Goal: Transaction & Acquisition: Purchase product/service

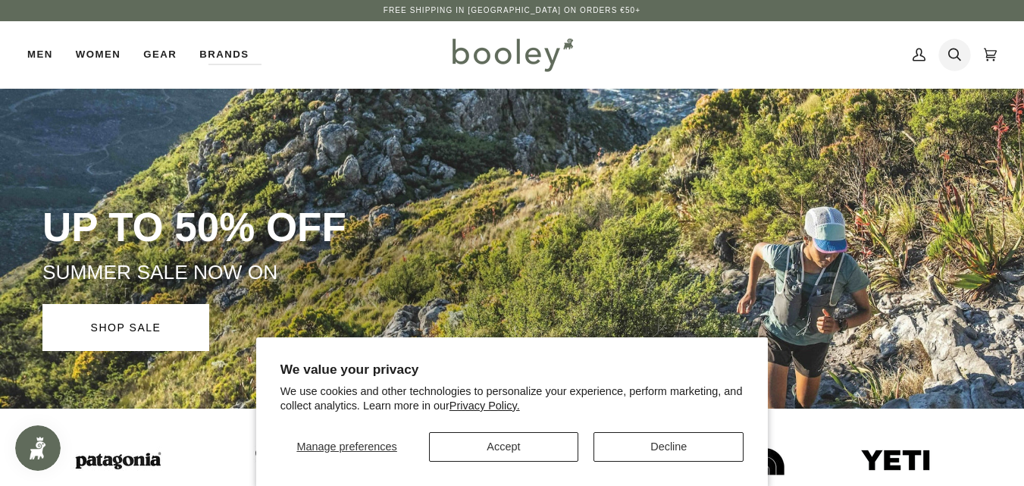
click at [954, 48] on icon at bounding box center [954, 54] width 13 height 23
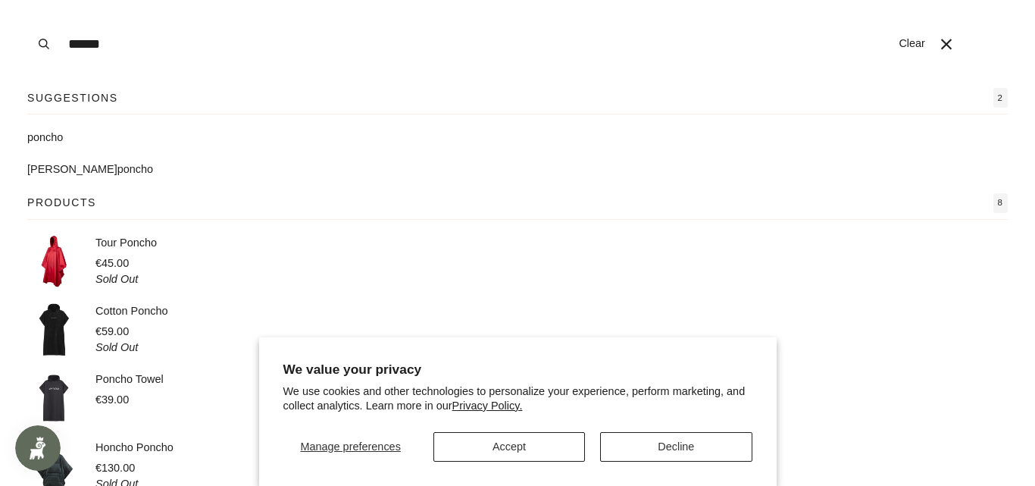
type input "******"
click at [552, 441] on button "Accept" at bounding box center [510, 447] width 152 height 30
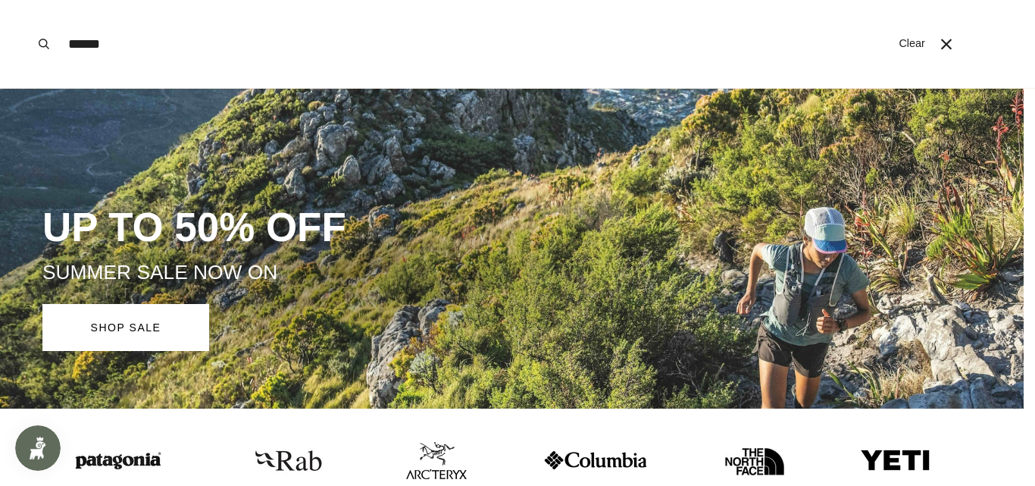
drag, startPoint x: 1001, startPoint y: 46, endPoint x: 1035, endPoint y: 96, distance: 59.5
click at [41, 44] on icon "submit" at bounding box center [44, 44] width 11 height 11
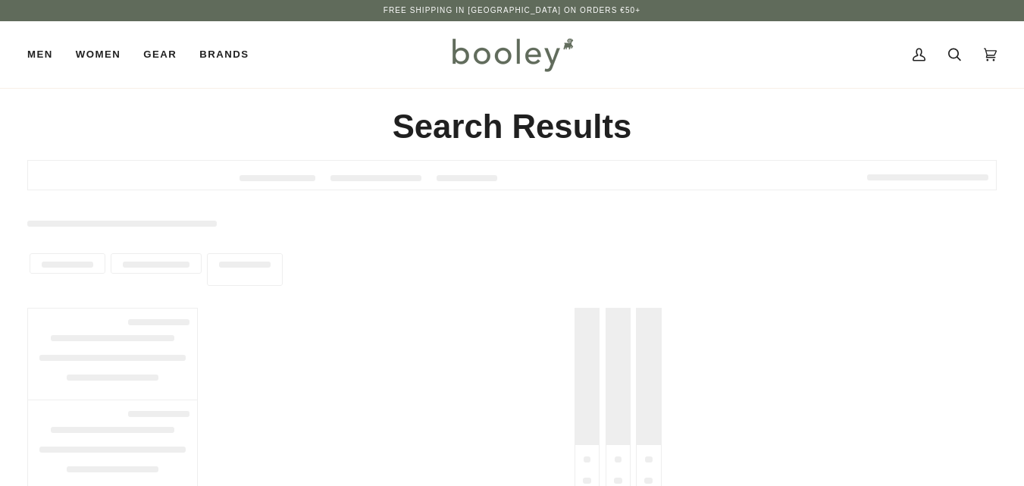
type input "******"
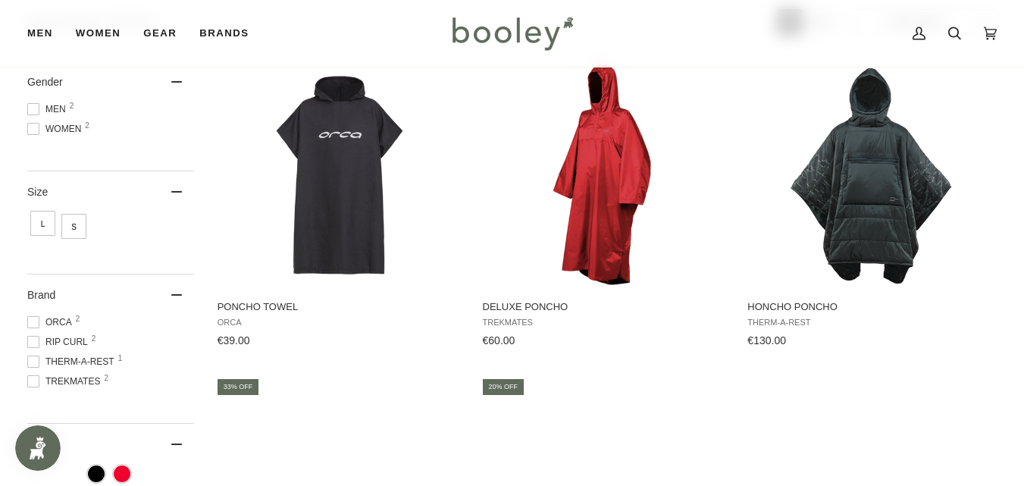
scroll to position [177, 0]
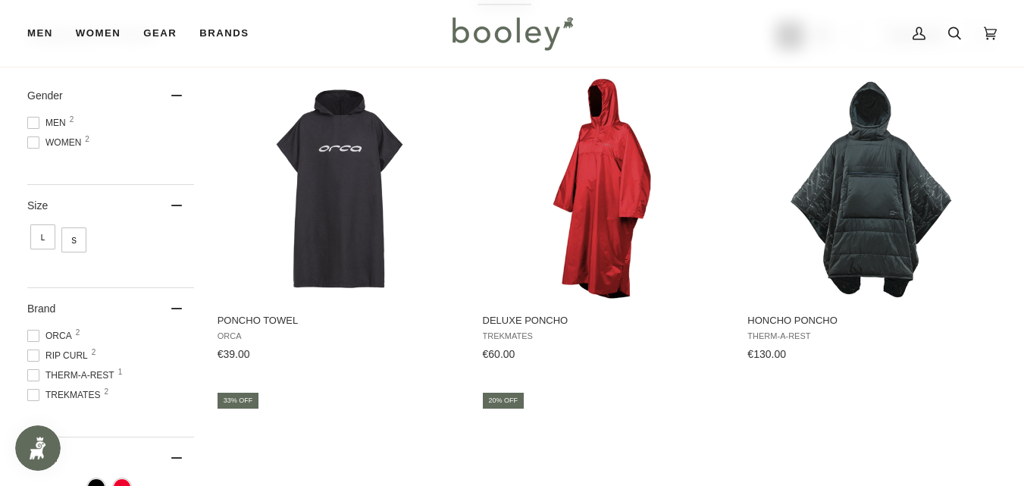
drag, startPoint x: 1032, startPoint y: 52, endPoint x: 1033, endPoint y: 102, distance: 49.3
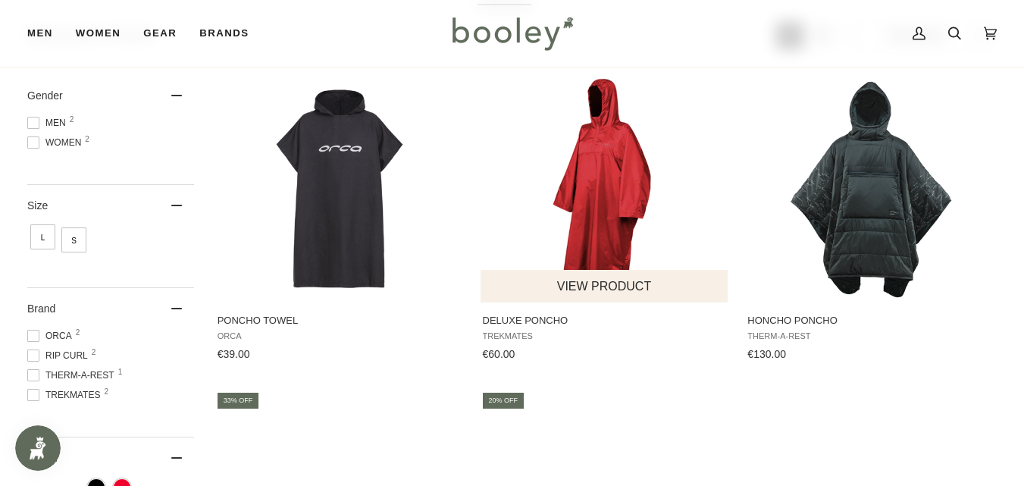
click at [598, 200] on img "Deluxe Poncho" at bounding box center [604, 188] width 227 height 227
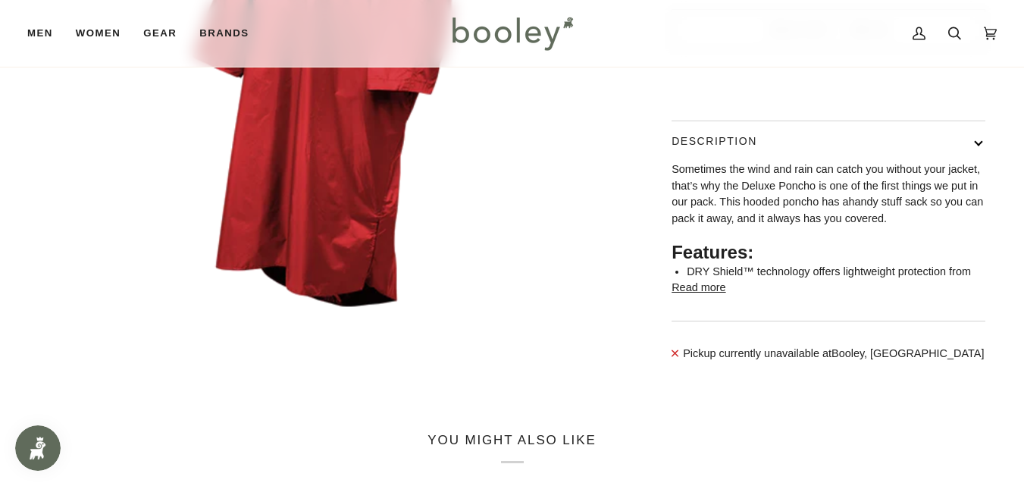
scroll to position [405, 0]
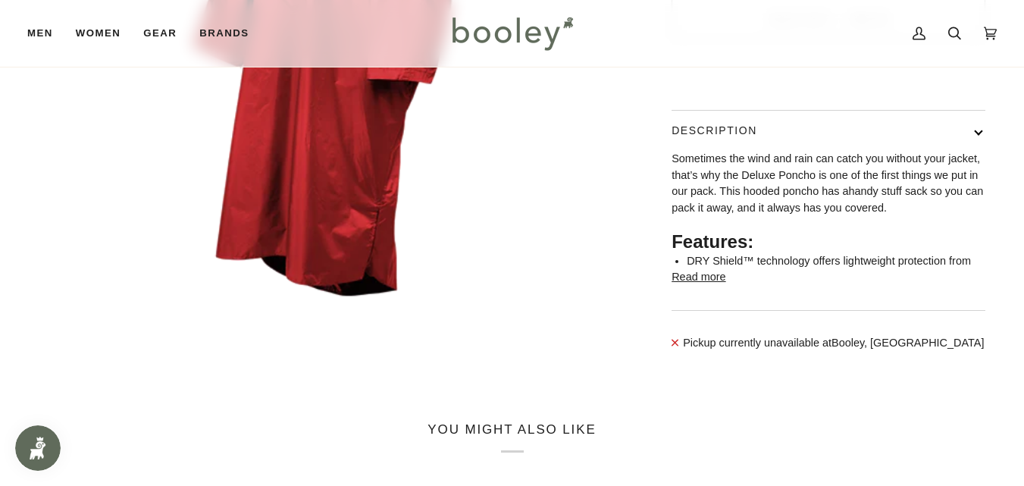
click at [1023, 170] on html "Skip to content Free Shipping in [GEOGRAPHIC_DATA] on Orders €50+ Free Shipping…" at bounding box center [512, 408] width 1024 height 1626
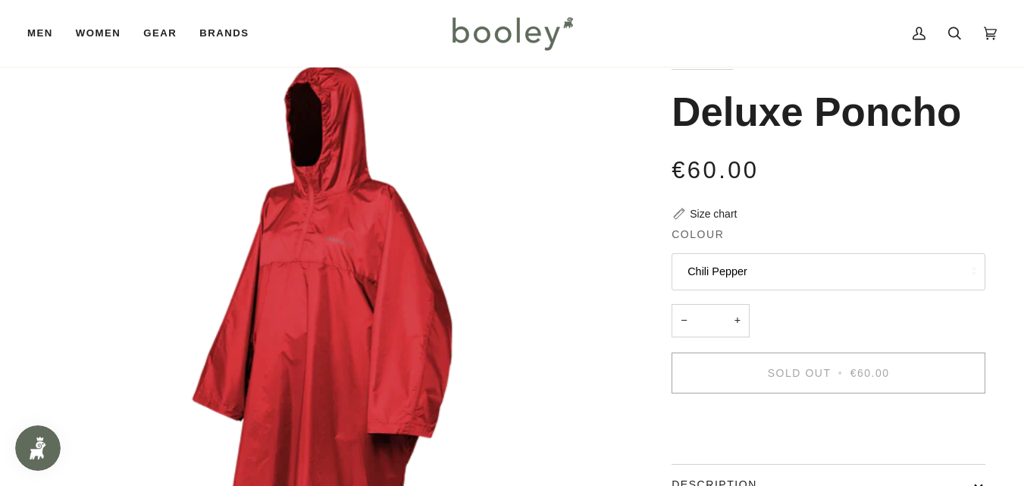
scroll to position [0, 0]
